Goal: Task Accomplishment & Management: Use online tool/utility

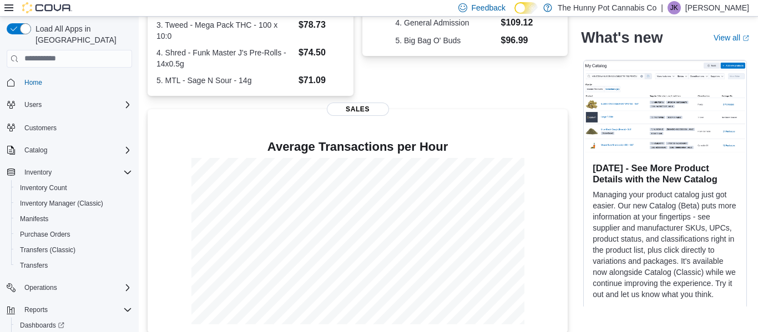
scroll to position [35, 0]
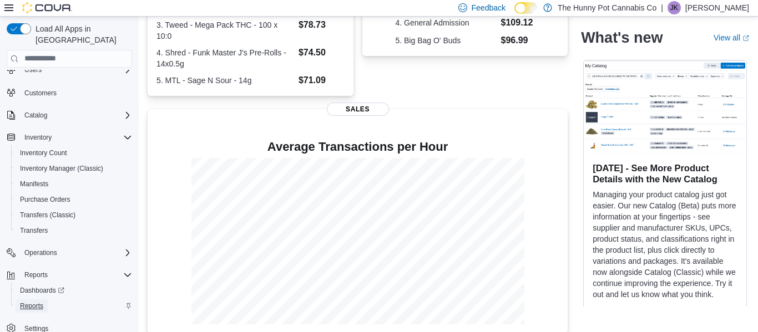
click at [32, 302] on span "Reports" at bounding box center [31, 306] width 23 height 9
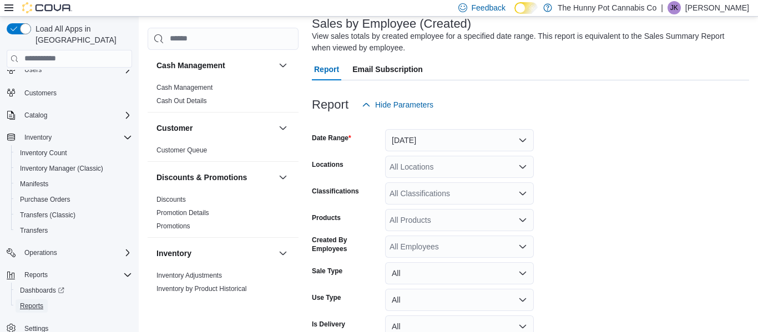
scroll to position [76, 0]
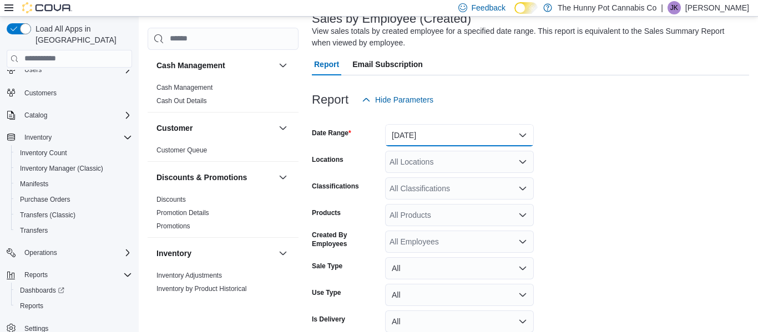
click at [458, 129] on button "Yesterday" at bounding box center [459, 135] width 149 height 22
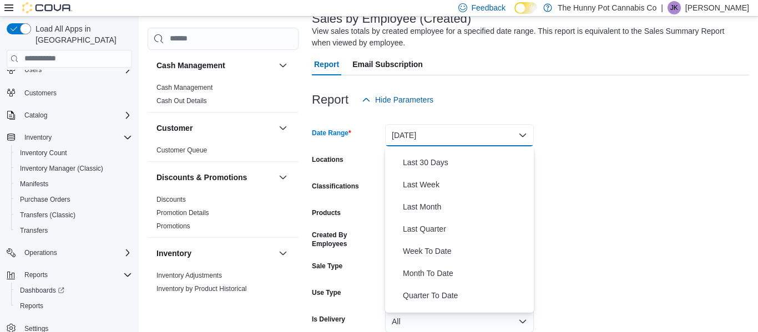
scroll to position [163, 0]
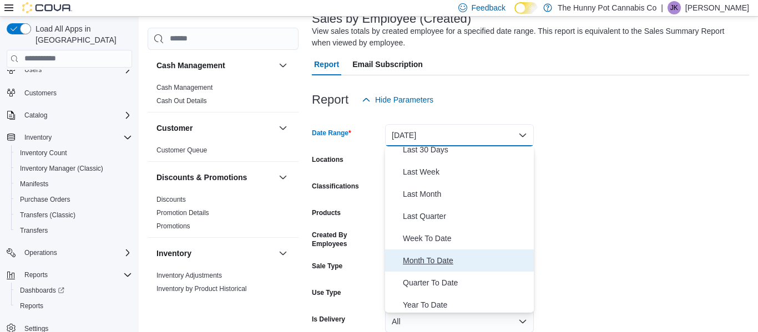
click at [432, 260] on span "Month To Date" at bounding box center [466, 260] width 126 height 13
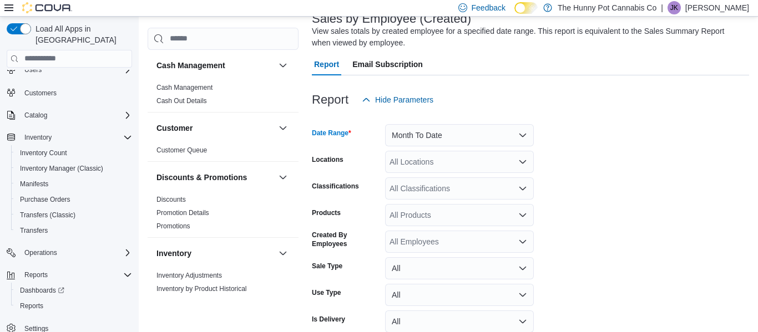
click at [640, 158] on form "Date Range Month To Date Locations All Locations Classifications All Classifica…" at bounding box center [530, 237] width 437 height 253
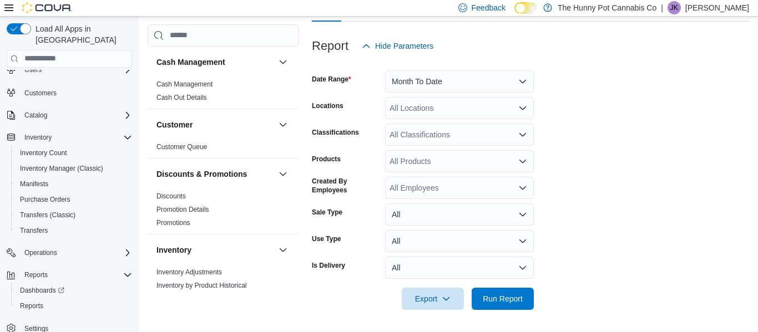
click at [444, 136] on div "All Classifications" at bounding box center [459, 135] width 149 height 22
type input "*****"
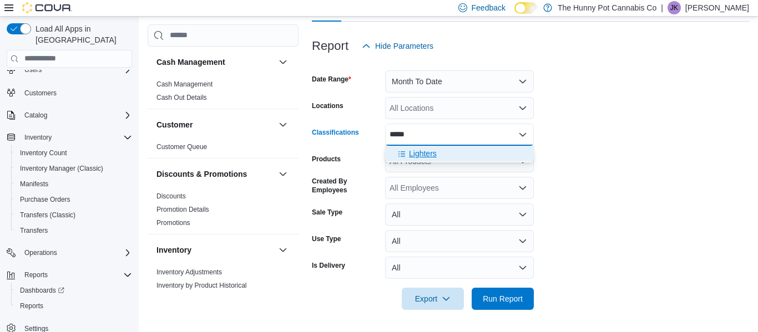
click at [446, 156] on div "Lighters" at bounding box center [459, 153] width 135 height 11
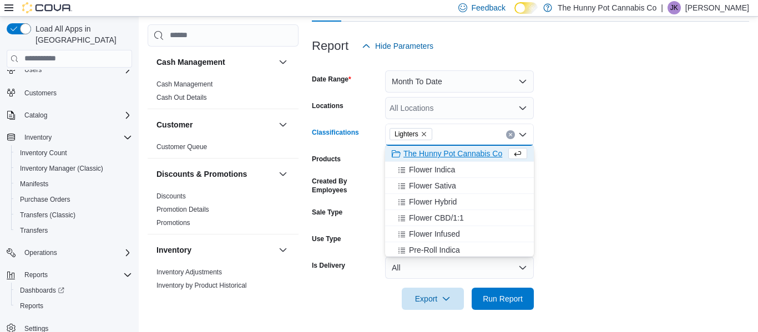
click at [671, 180] on form "Date Range Month To Date Locations All Locations Classifications Lighters Combo…" at bounding box center [530, 183] width 437 height 253
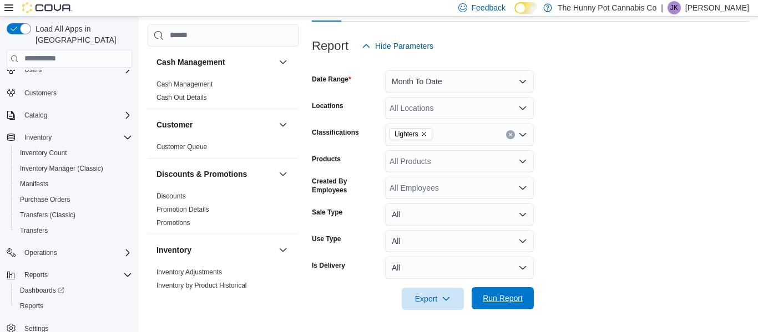
click at [501, 303] on span "Run Report" at bounding box center [503, 298] width 40 height 11
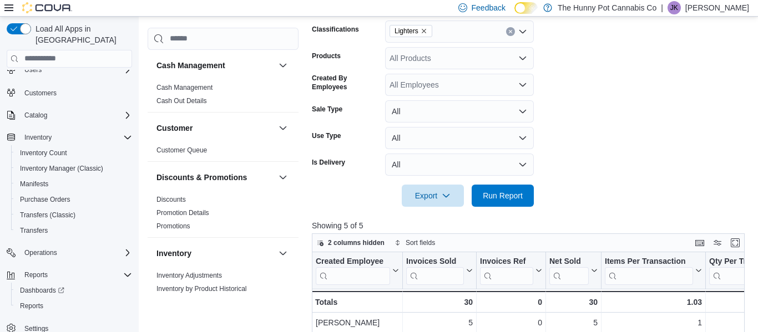
scroll to position [236, 0]
